Goal: Understand process/instructions: Learn how to perform a task or action

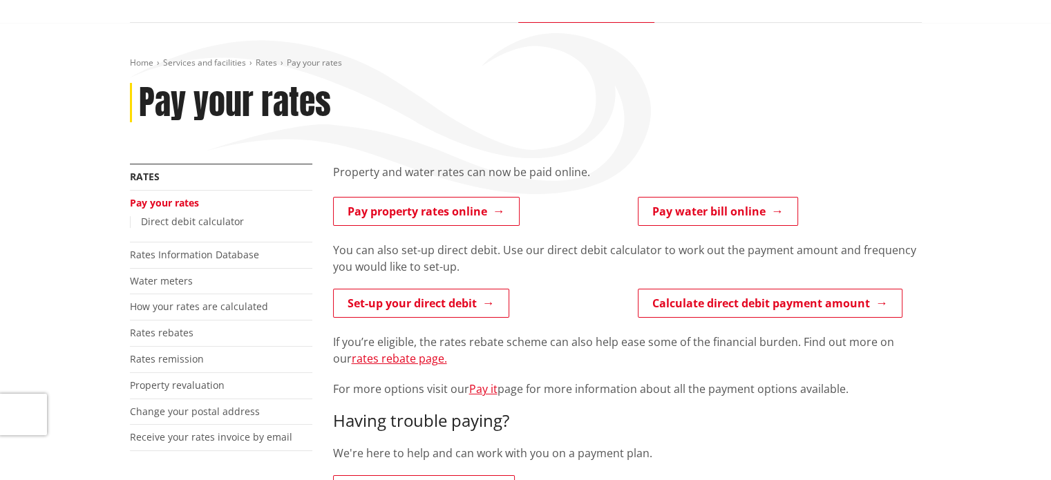
scroll to position [113, 0]
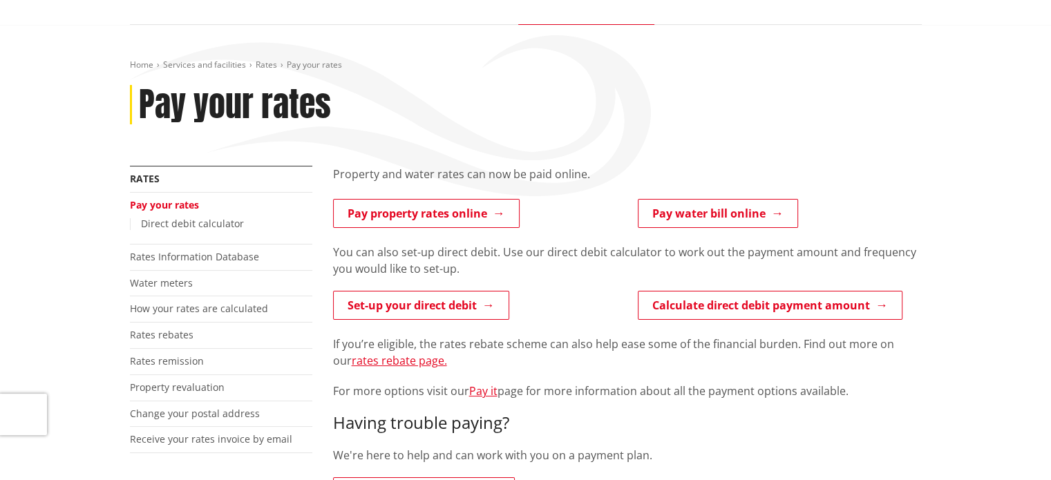
drag, startPoint x: 0, startPoint y: 0, endPoint x: 1044, endPoint y: 68, distance: 1046.6
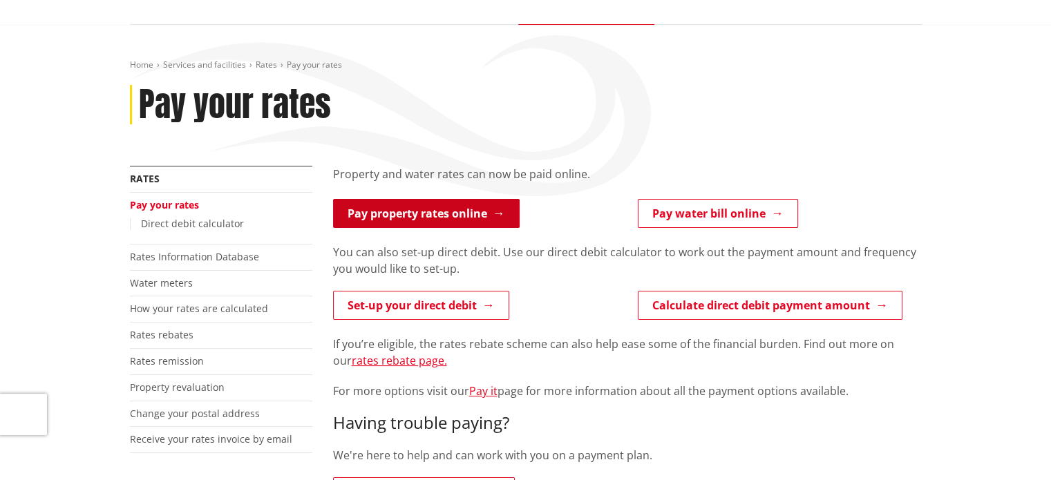
click at [462, 213] on link "Pay property rates online" at bounding box center [426, 213] width 186 height 29
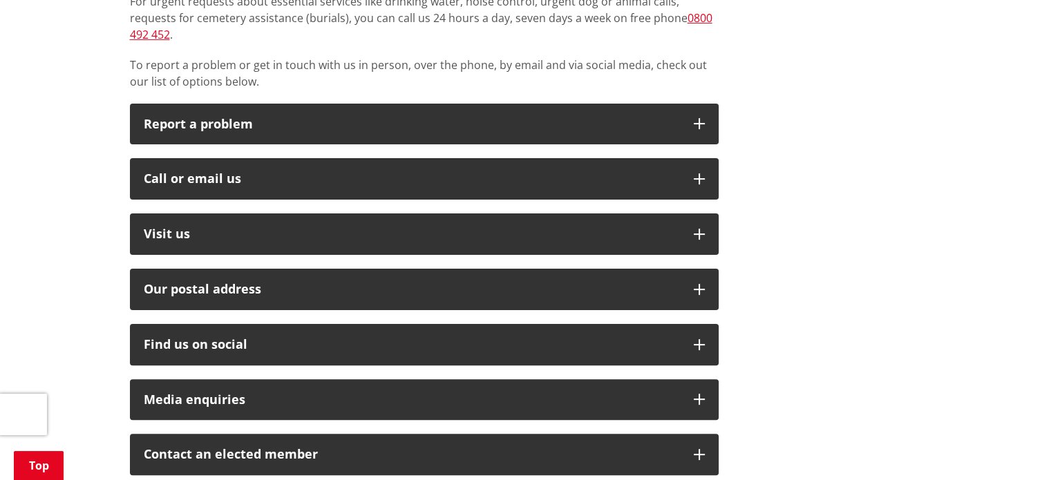
scroll to position [334, 0]
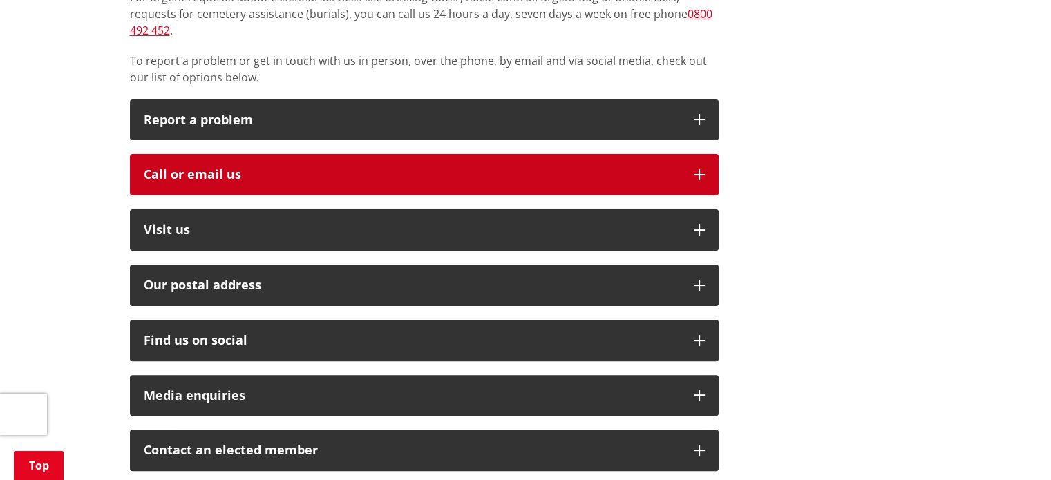
click at [698, 169] on icon "button" at bounding box center [698, 174] width 11 height 11
